Goal: Information Seeking & Learning: Check status

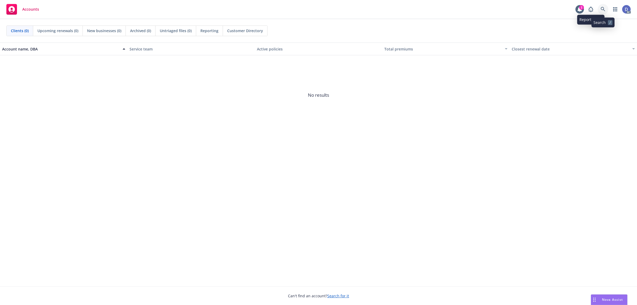
click at [509, 6] on link at bounding box center [603, 9] width 11 height 11
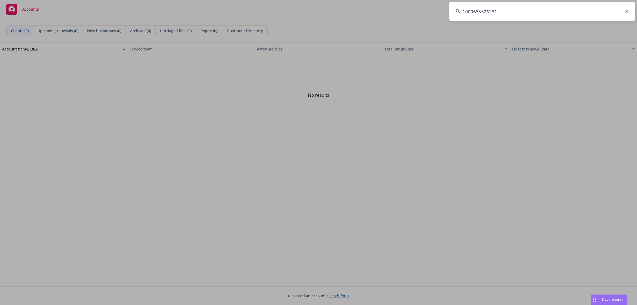
click at [509, 8] on input "1000635526231" at bounding box center [542, 11] width 186 height 19
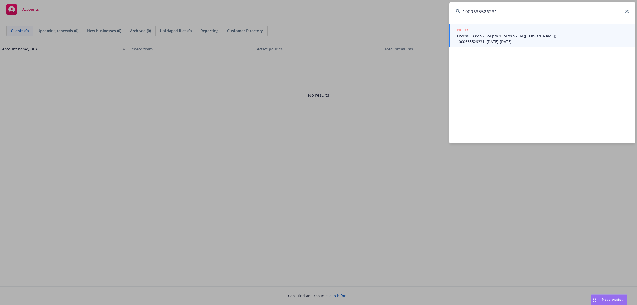
type input "1000635526231"
click at [495, 45] on link "POLICY Excess | QS: $2.5M p/o $5M xs $75M ([PERSON_NAME]) 1000635526231, [DATE]…" at bounding box center [542, 35] width 186 height 23
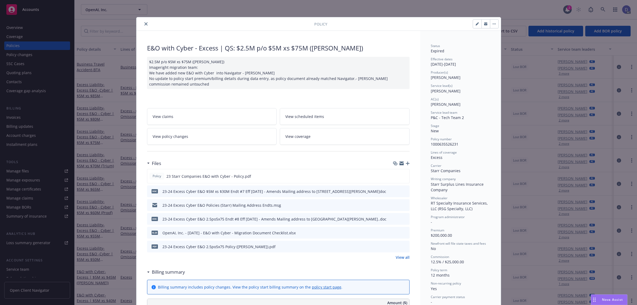
click at [145, 23] on icon "close" at bounding box center [145, 23] width 3 height 3
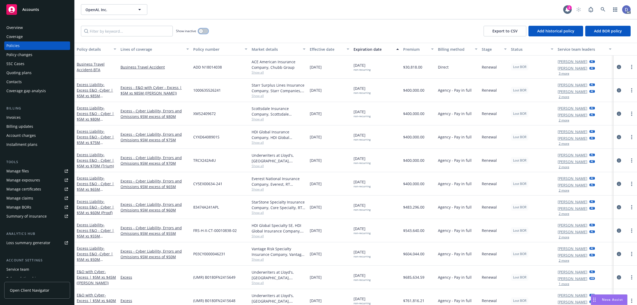
click at [205, 33] on button "button" at bounding box center [203, 30] width 10 height 5
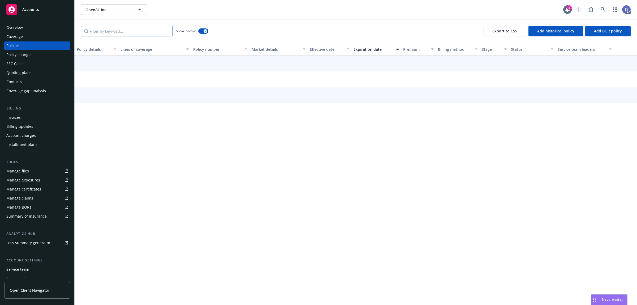
click at [139, 28] on input "Filter by keyword..." at bounding box center [127, 31] width 92 height 11
paste input "1000635526231"
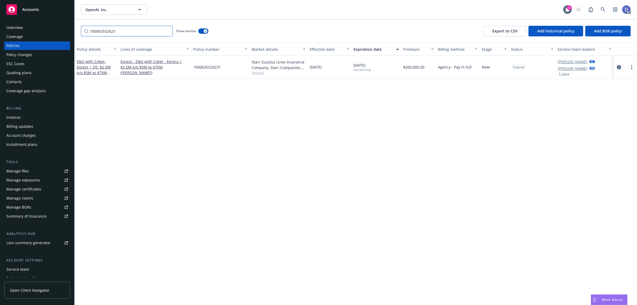
type input "100063552623"
